Goal: Task Accomplishment & Management: Manage account settings

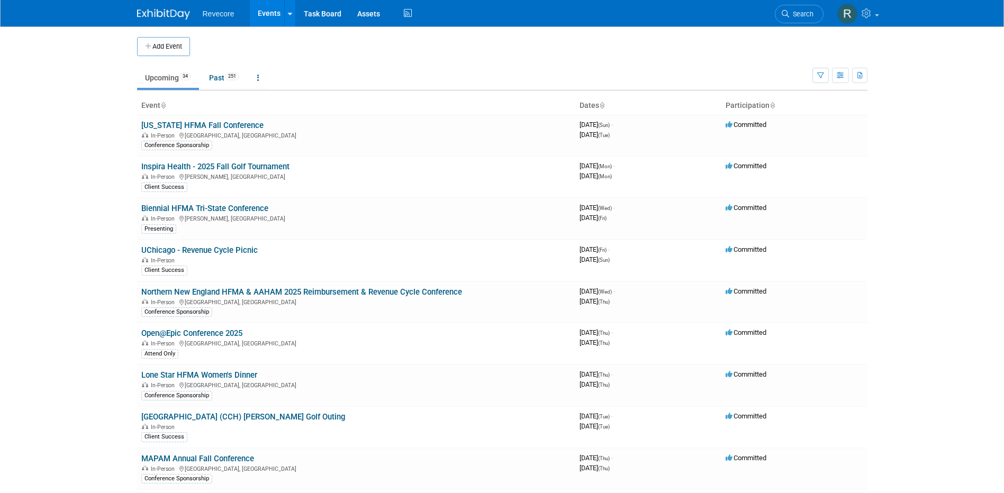
scroll to position [53, 0]
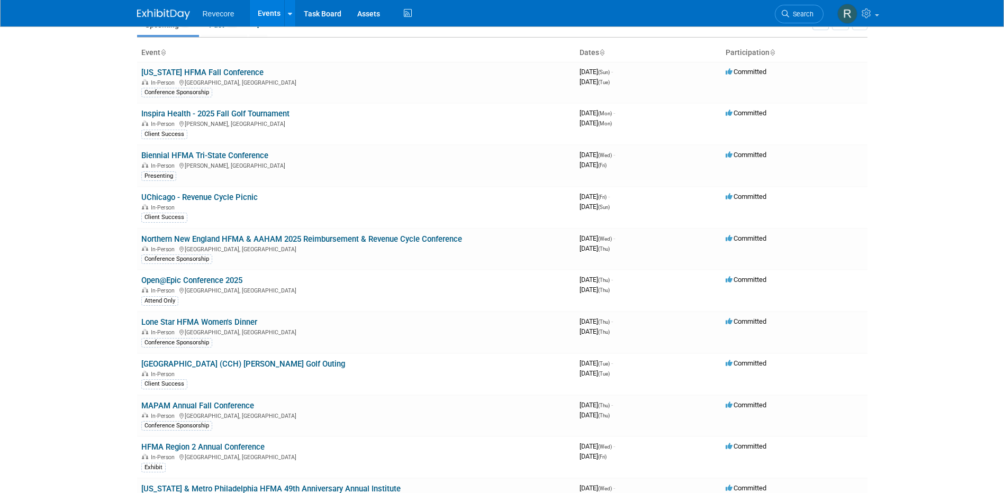
click at [96, 249] on body "Revecore Events Add Event Bulk Upload Events Shareable Event Boards Recently Vi…" at bounding box center [502, 193] width 1004 height 493
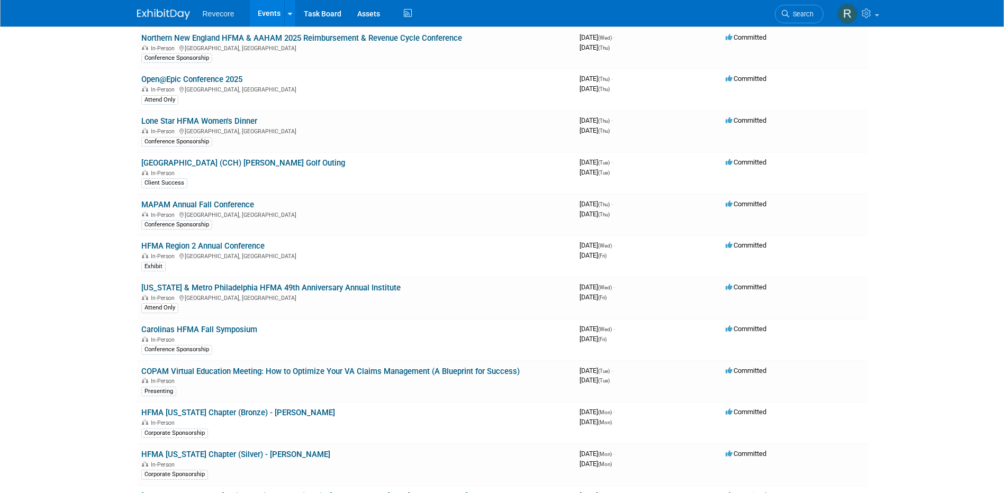
scroll to position [105, 0]
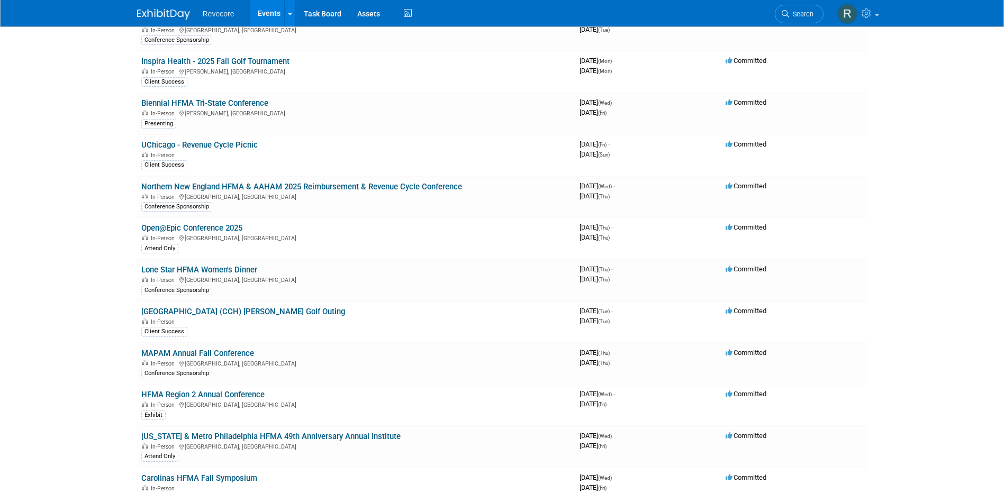
click at [96, 249] on body "Revecore Events Add Event Bulk Upload Events Shareable Event Boards Recently Vi…" at bounding box center [502, 141] width 1004 height 493
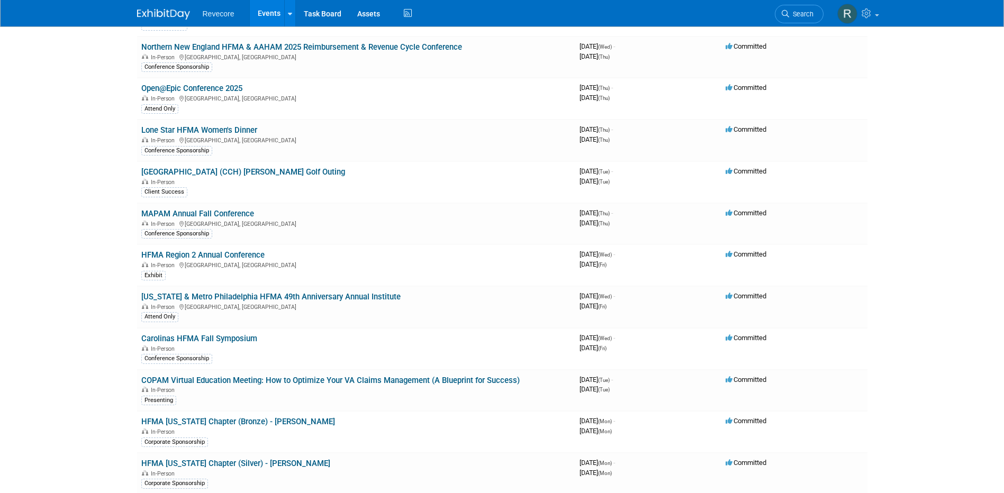
scroll to position [264, 0]
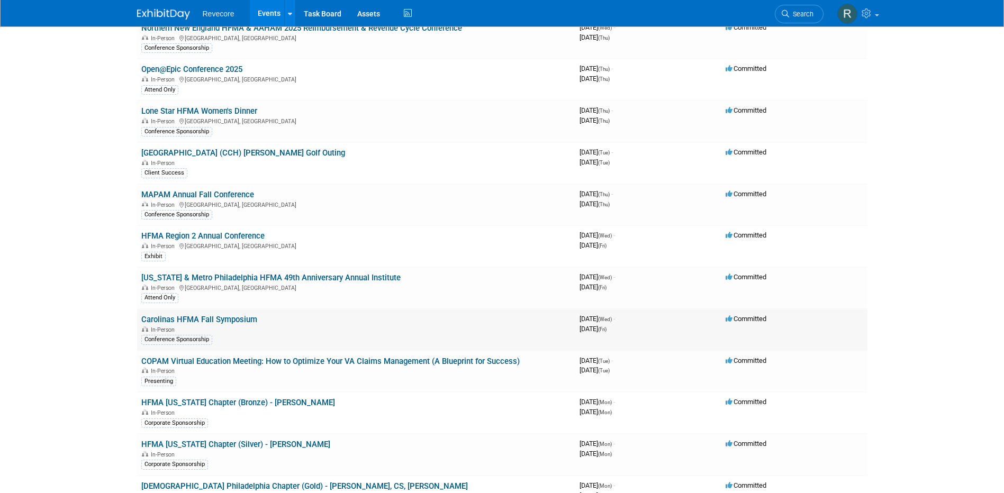
click at [216, 319] on link "Carolinas HFMA Fall Symposium" at bounding box center [199, 320] width 116 height 10
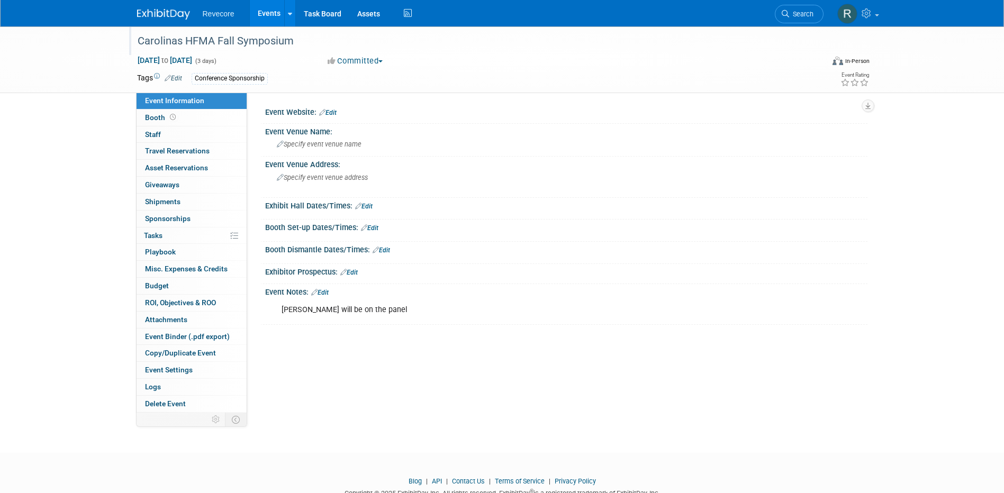
click at [288, 43] on div "Carolinas HFMA Fall Symposium" at bounding box center [471, 41] width 674 height 19
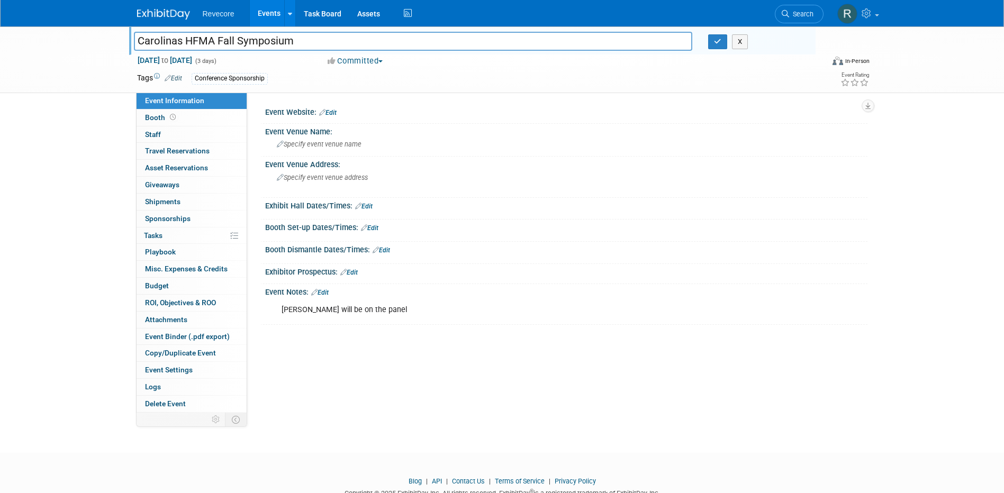
click at [288, 43] on input "Carolinas HFMA Fall Symposium" at bounding box center [413, 41] width 559 height 19
click at [709, 42] on button "button" at bounding box center [717, 41] width 19 height 15
